Goal: Information Seeking & Learning: Check status

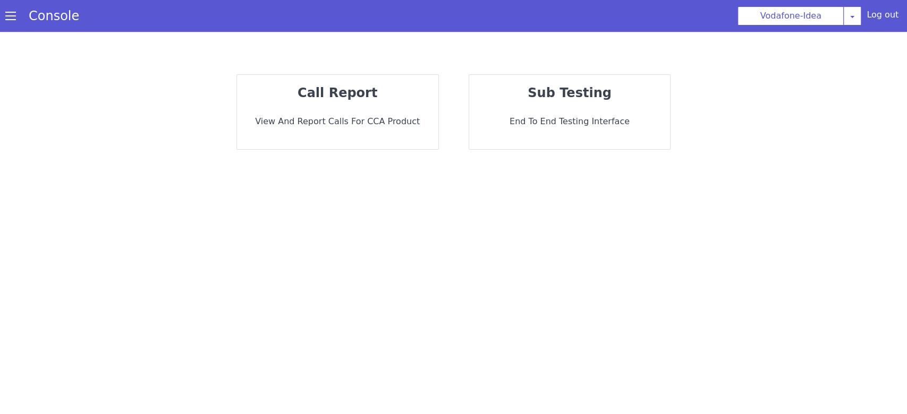
click at [395, 130] on div "call report View and report calls for CCA Product" at bounding box center [337, 112] width 201 height 74
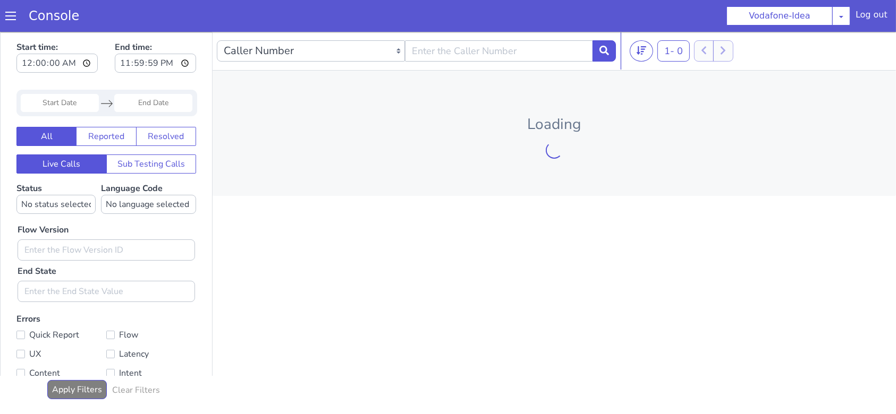
click at [72, 102] on input "Start Date" at bounding box center [60, 102] width 78 height 18
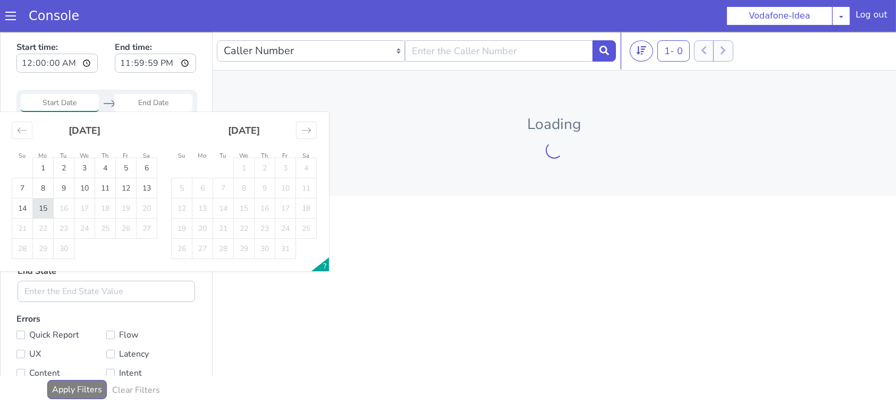
click at [40, 212] on td "15" at bounding box center [43, 208] width 21 height 20
type input "15 Sep 2025"
click at [40, 212] on td "15" at bounding box center [43, 208] width 21 height 20
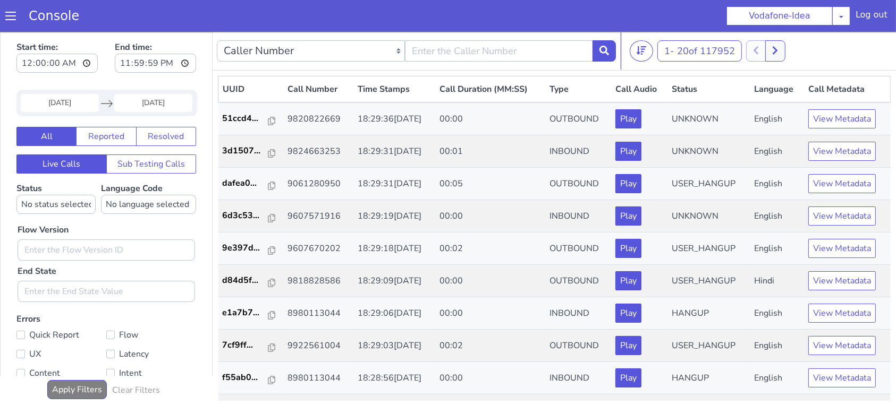
type input "15 Sep 2025"
click at [141, 201] on select "No language selected Hindi English Tamil Telugu Kanada Marathi Malayalam Gujara…" at bounding box center [148, 203] width 95 height 19
select select "ta"
click at [101, 194] on select "No language selected Hindi English Tamil Telugu Kanada Marathi Malayalam Gujara…" at bounding box center [148, 203] width 95 height 19
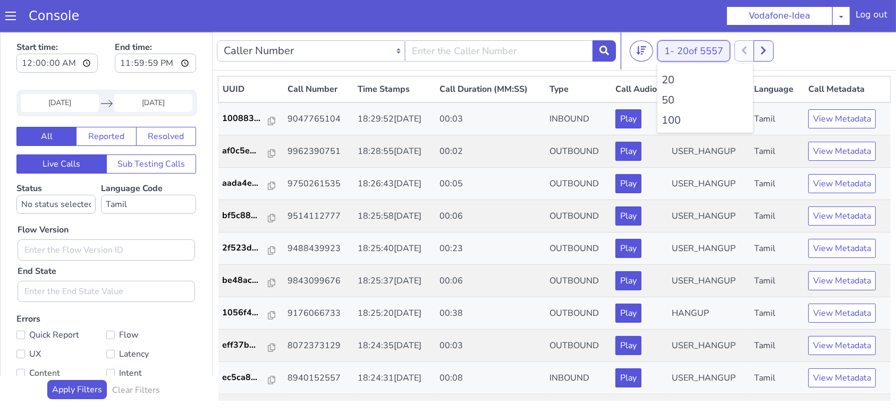
click at [698, 47] on span "20 of 5557" at bounding box center [700, 50] width 46 height 13
click at [671, 124] on li "100" at bounding box center [704, 120] width 87 height 16
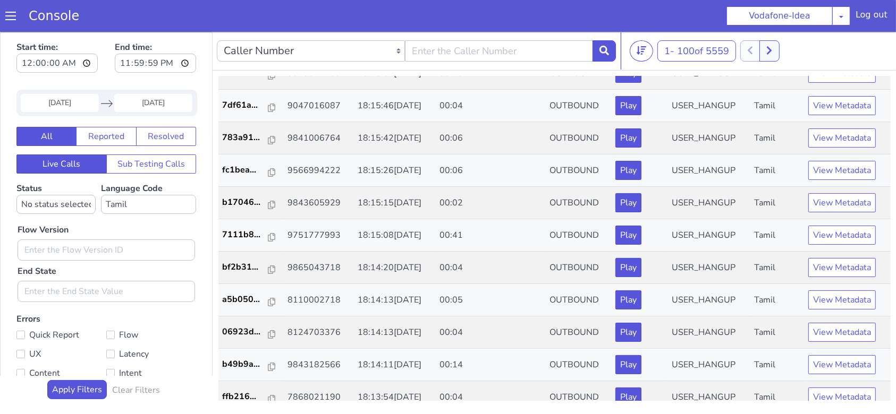
scroll to position [1133, 0]
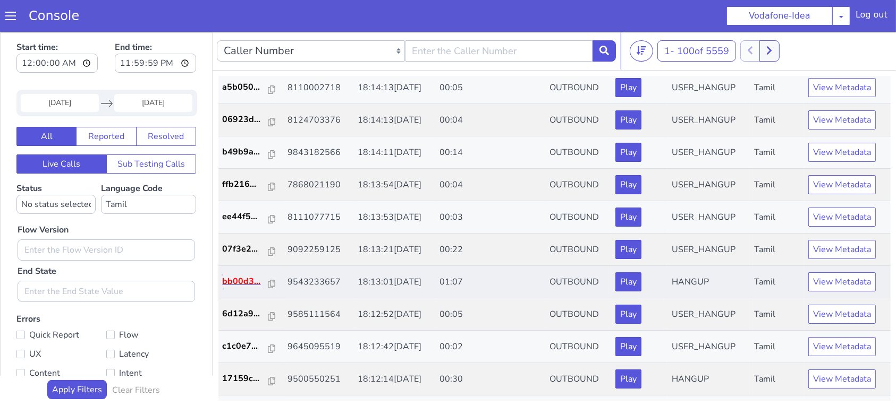
click at [238, 282] on p "bb00d3..." at bounding box center [246, 281] width 46 height 13
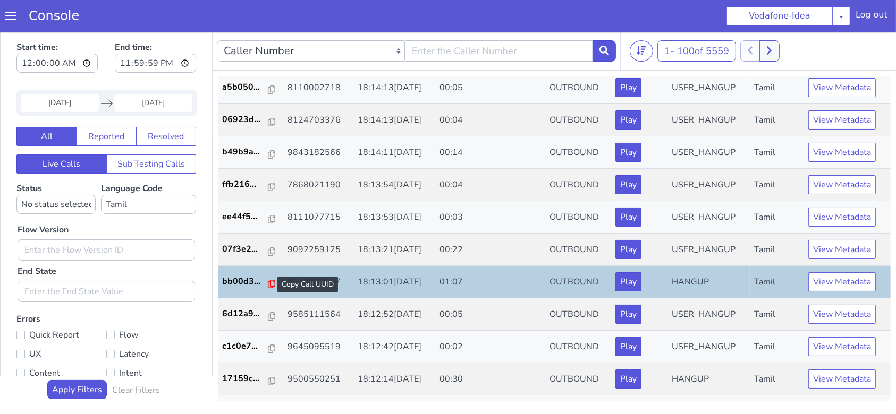
click at [268, 283] on icon at bounding box center [271, 283] width 7 height 8
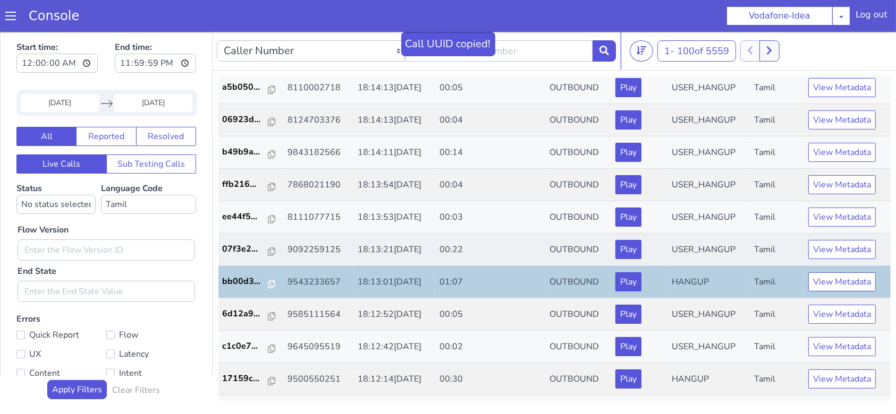
scroll to position [1204, 0]
